Goal: Task Accomplishment & Management: Use online tool/utility

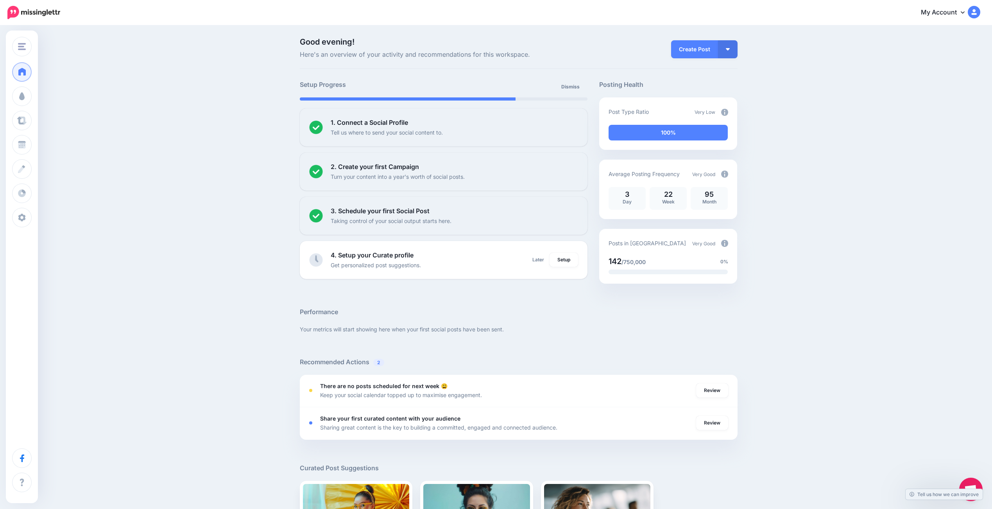
click at [814, 76] on div "Good evening! Here's an overview of your activity and recommendations for this …" at bounding box center [496, 349] width 992 height 646
click at [735, 44] on button "button" at bounding box center [728, 49] width 20 height 18
click at [727, 86] on link "Create Campaign" at bounding box center [705, 88] width 57 height 15
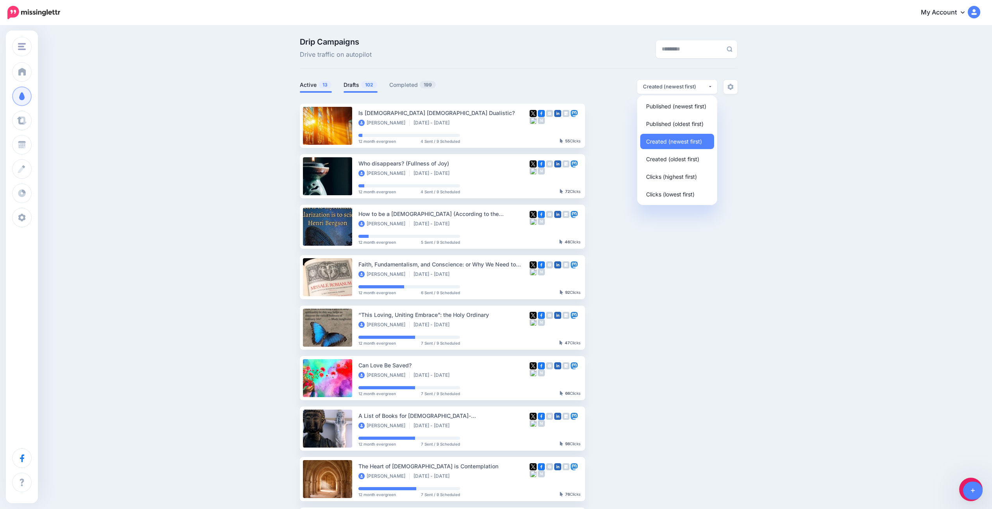
click at [356, 82] on link "Drafts 102" at bounding box center [361, 84] width 34 height 9
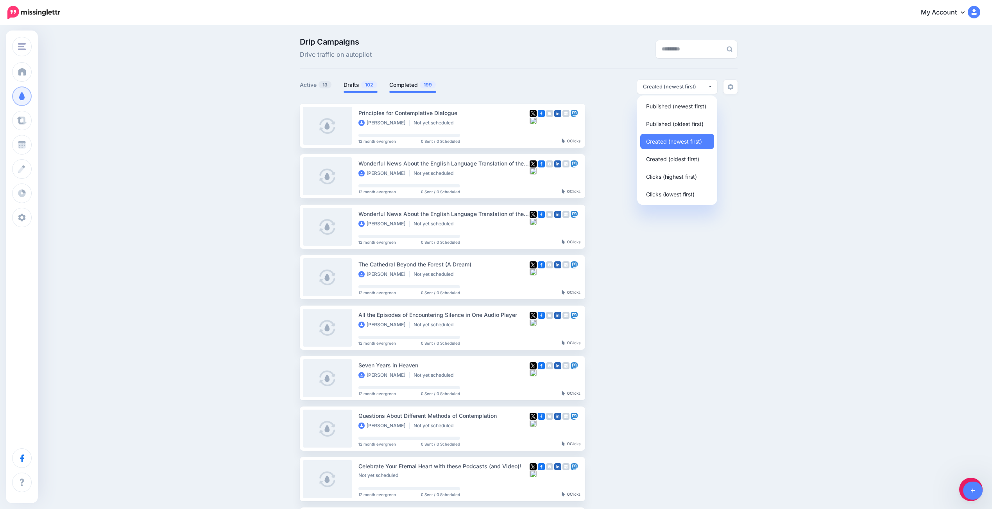
click at [413, 85] on link "Completed 199" at bounding box center [412, 84] width 47 height 9
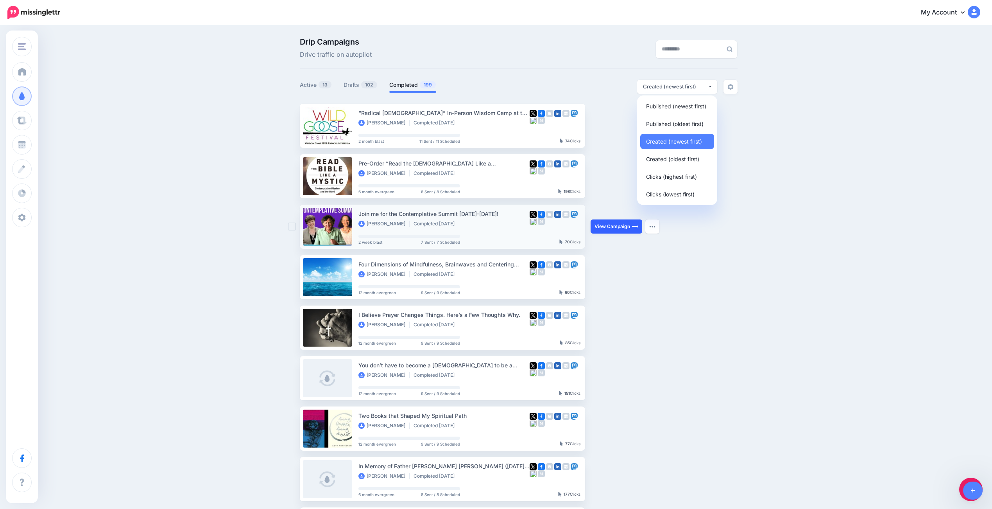
click at [616, 224] on link "View Campaign" at bounding box center [617, 226] width 52 height 14
